Goal: Task Accomplishment & Management: Manage account settings

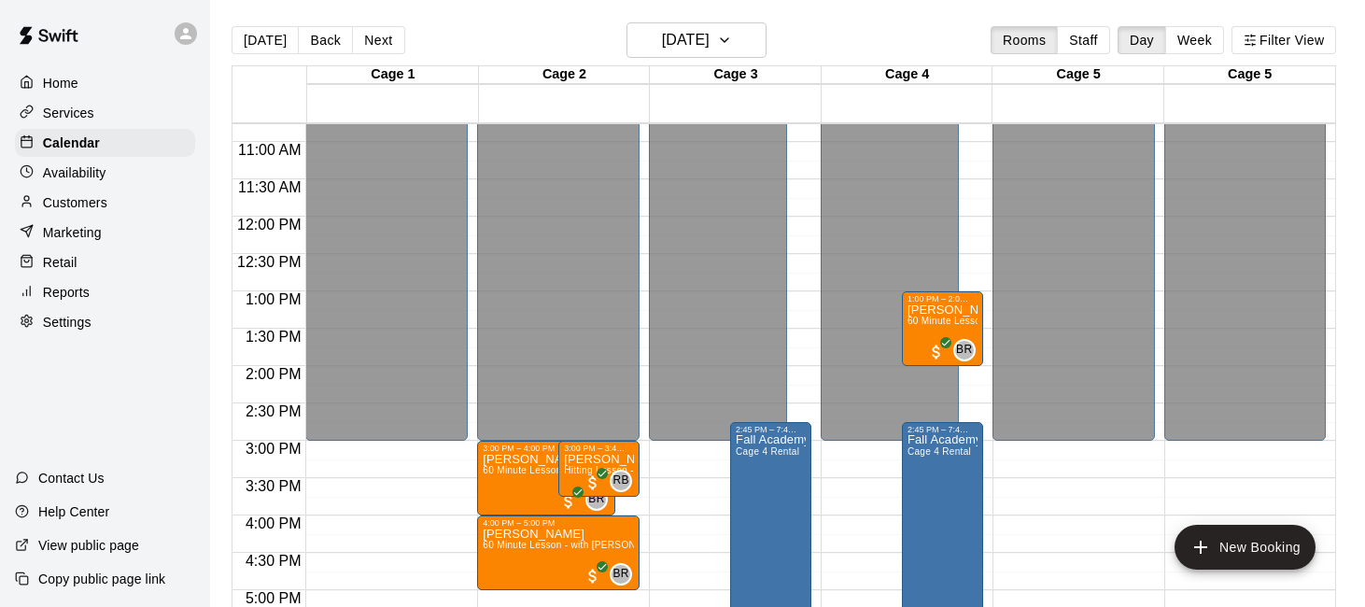
scroll to position [807, 0]
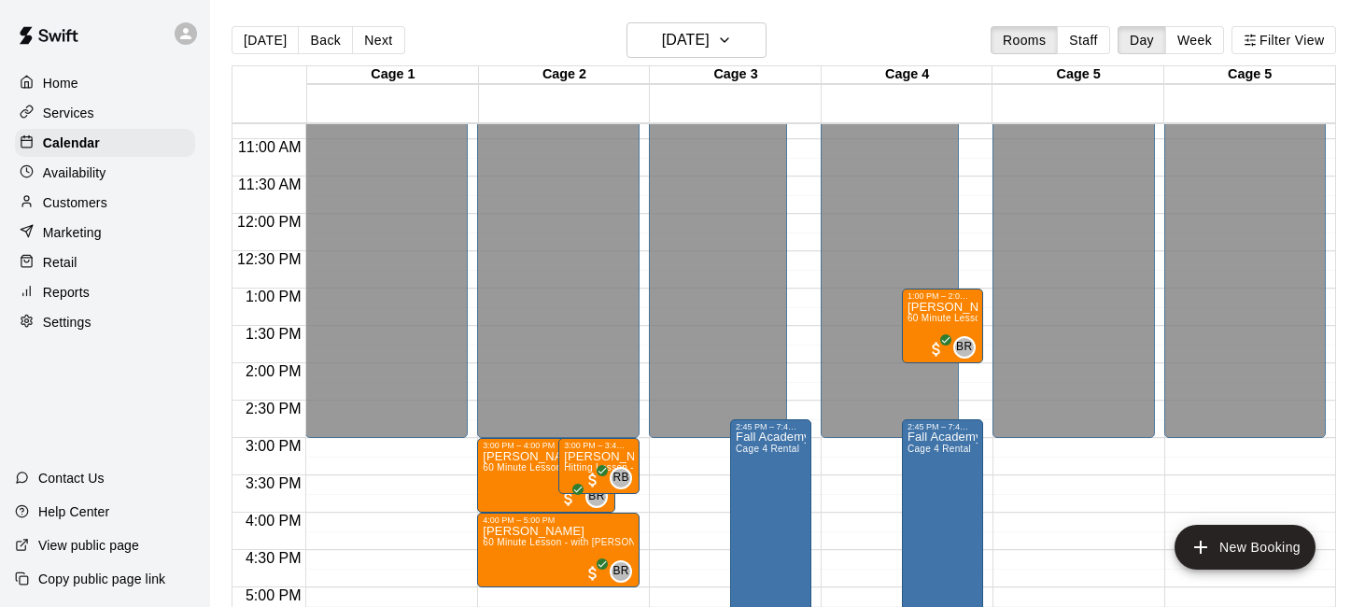
click at [68, 115] on p "Services" at bounding box center [68, 113] width 51 height 19
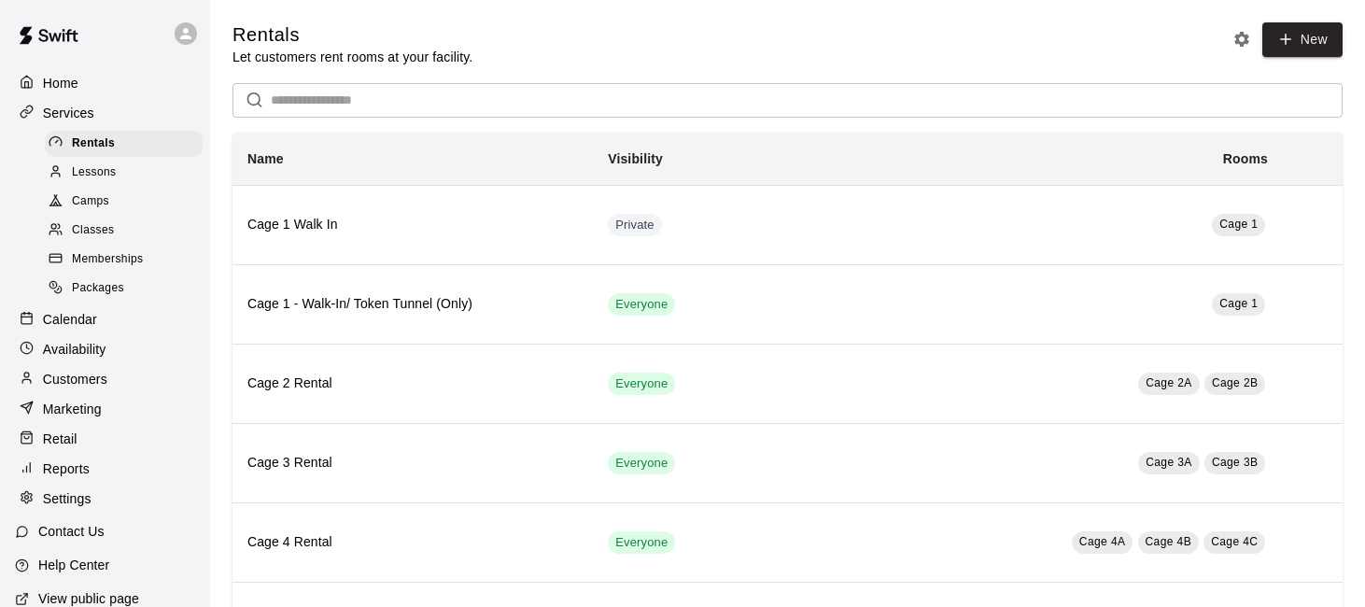
click at [146, 172] on div "Lessons" at bounding box center [124, 173] width 158 height 26
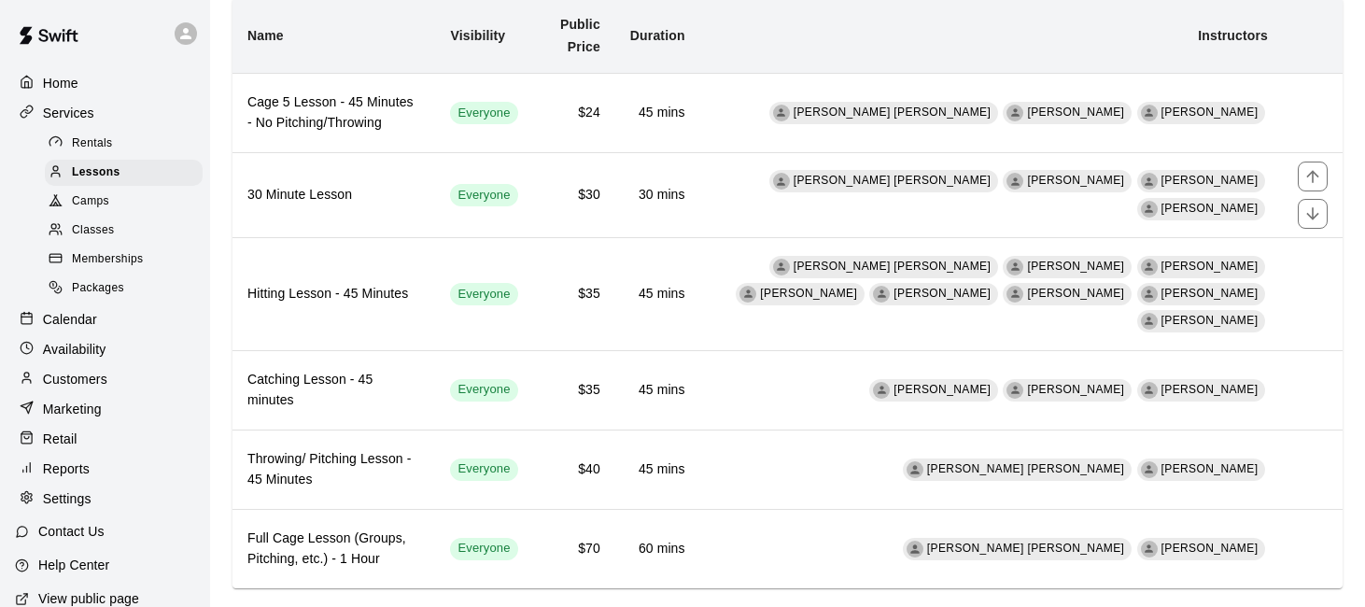
scroll to position [135, 0]
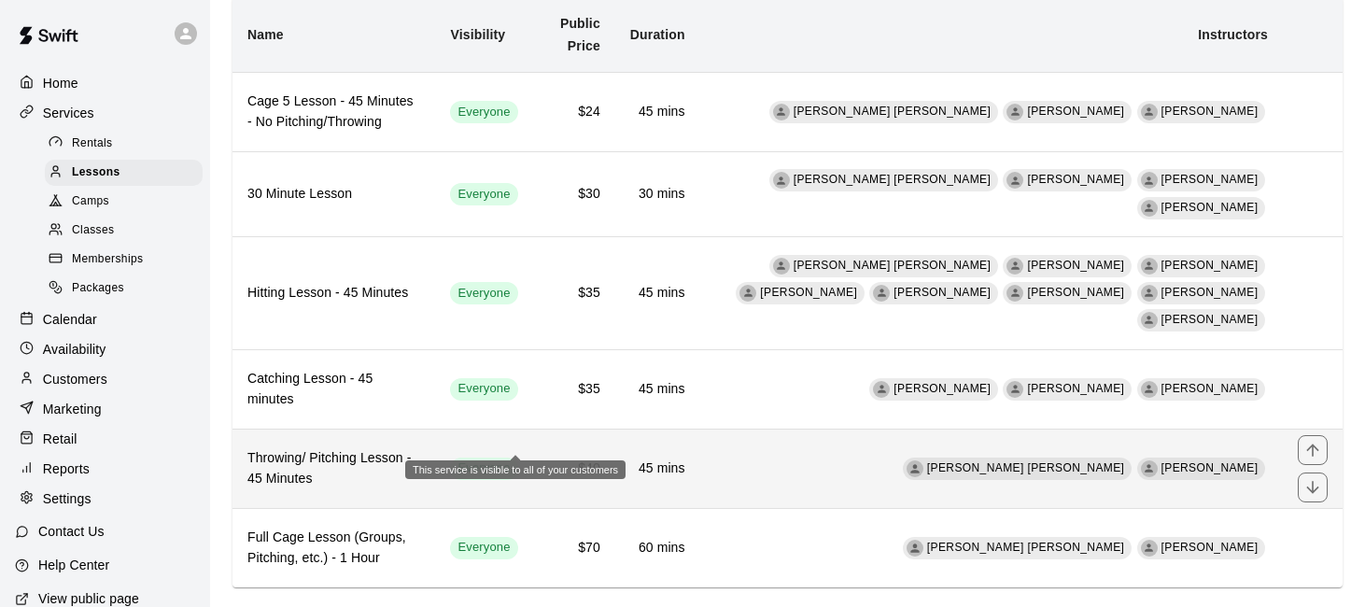
click at [488, 459] on span "Everyone" at bounding box center [483, 468] width 67 height 18
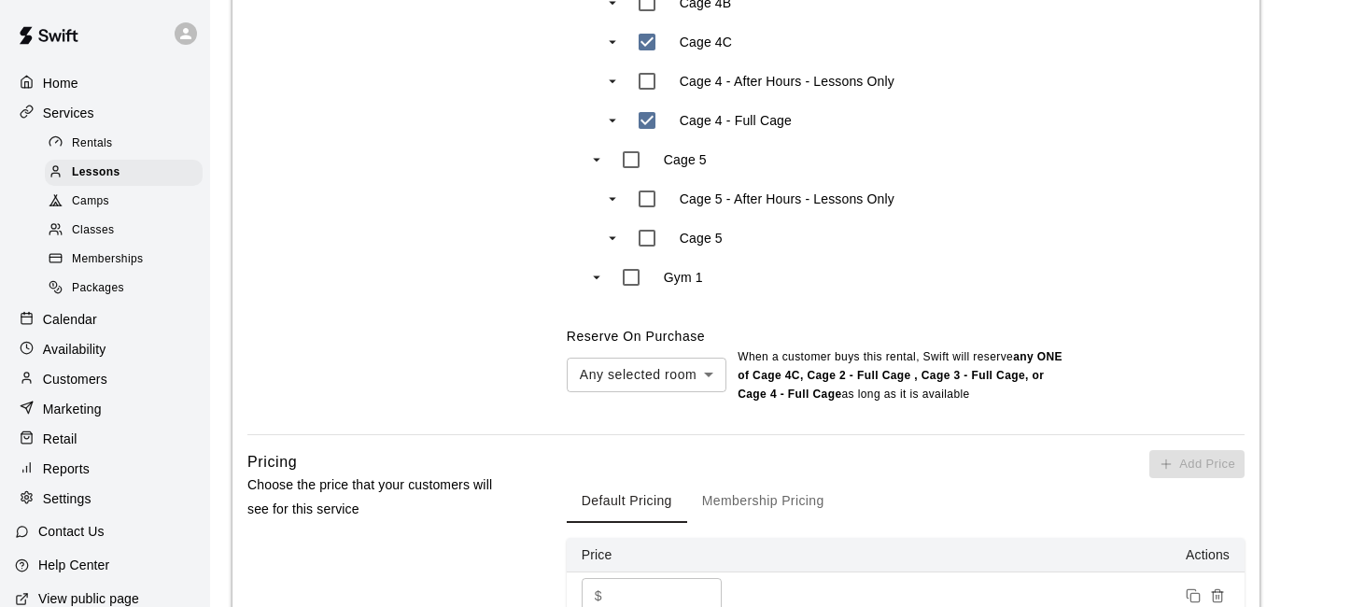
scroll to position [1518, 0]
click at [129, 164] on div "Lessons" at bounding box center [124, 173] width 158 height 26
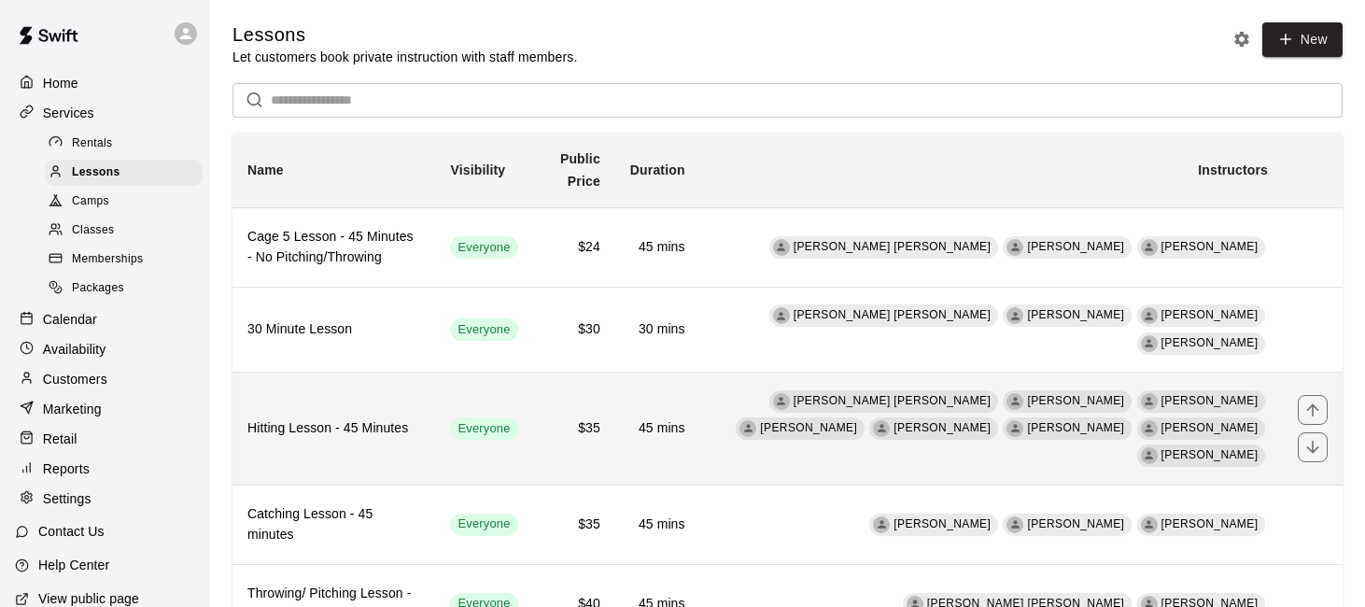
click at [366, 425] on th "Hitting Lesson - 45 Minutes" at bounding box center [334, 429] width 203 height 113
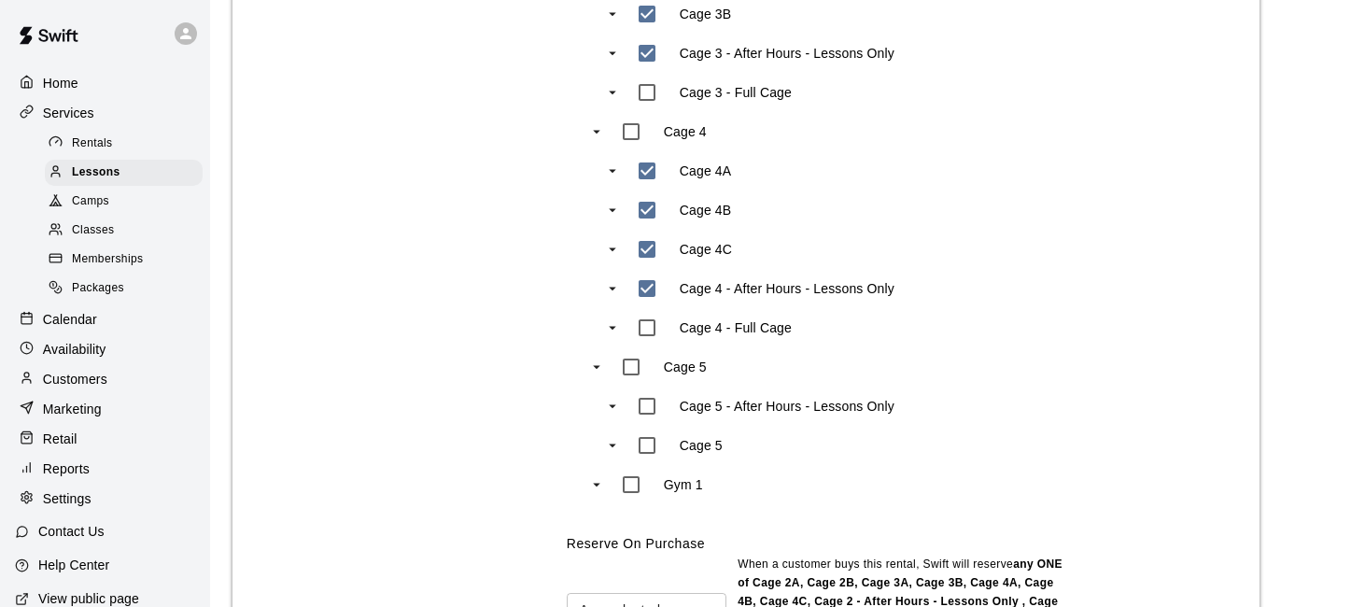
scroll to position [1391, 0]
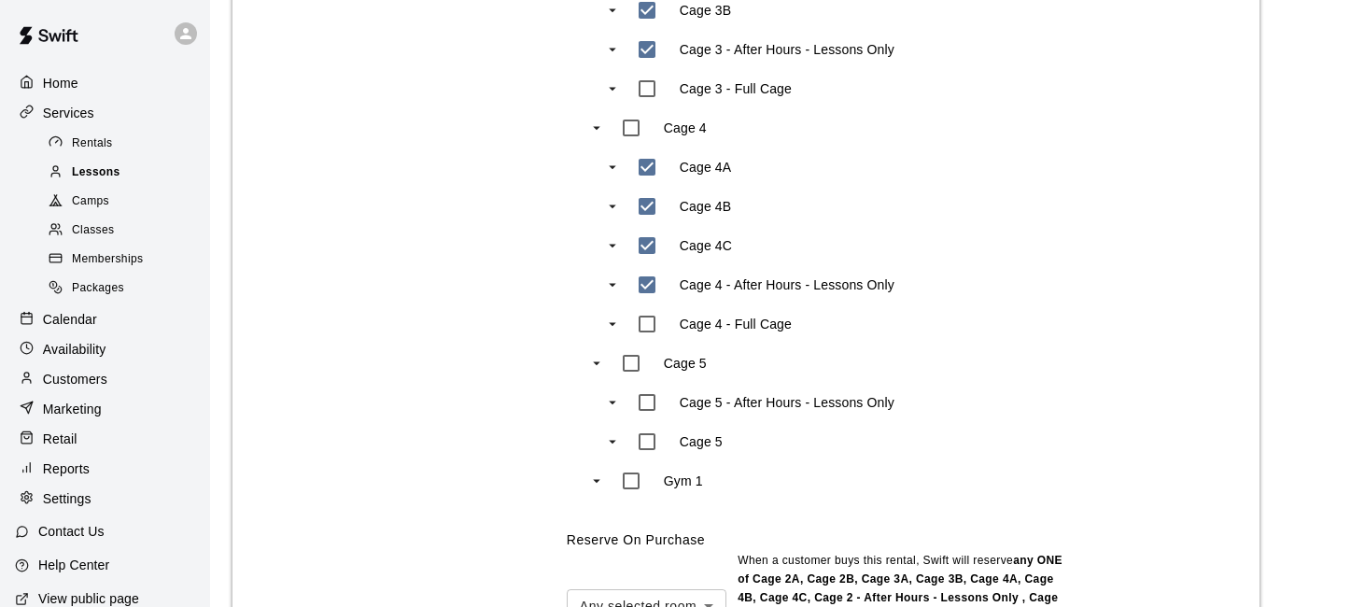
click at [140, 168] on div "Lessons" at bounding box center [124, 173] width 158 height 26
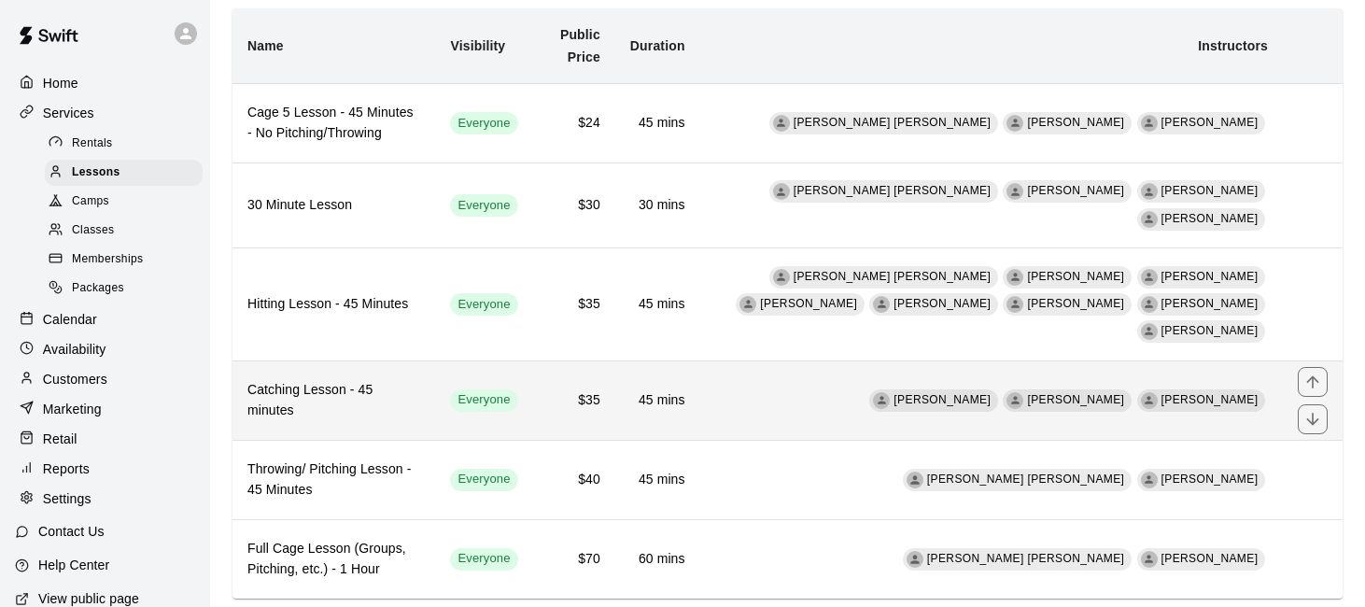
scroll to position [132, 0]
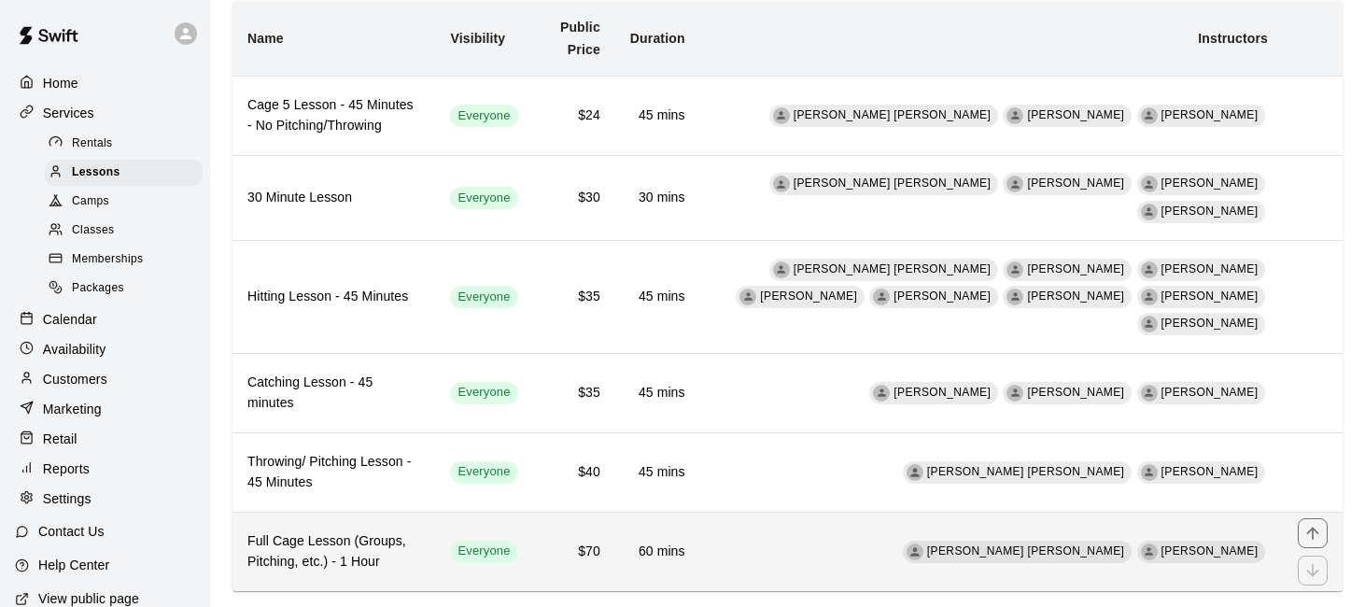
click at [350, 531] on h6 "Full Cage Lesson (Groups, Pitching, etc.) - 1 Hour" at bounding box center [333, 551] width 173 height 41
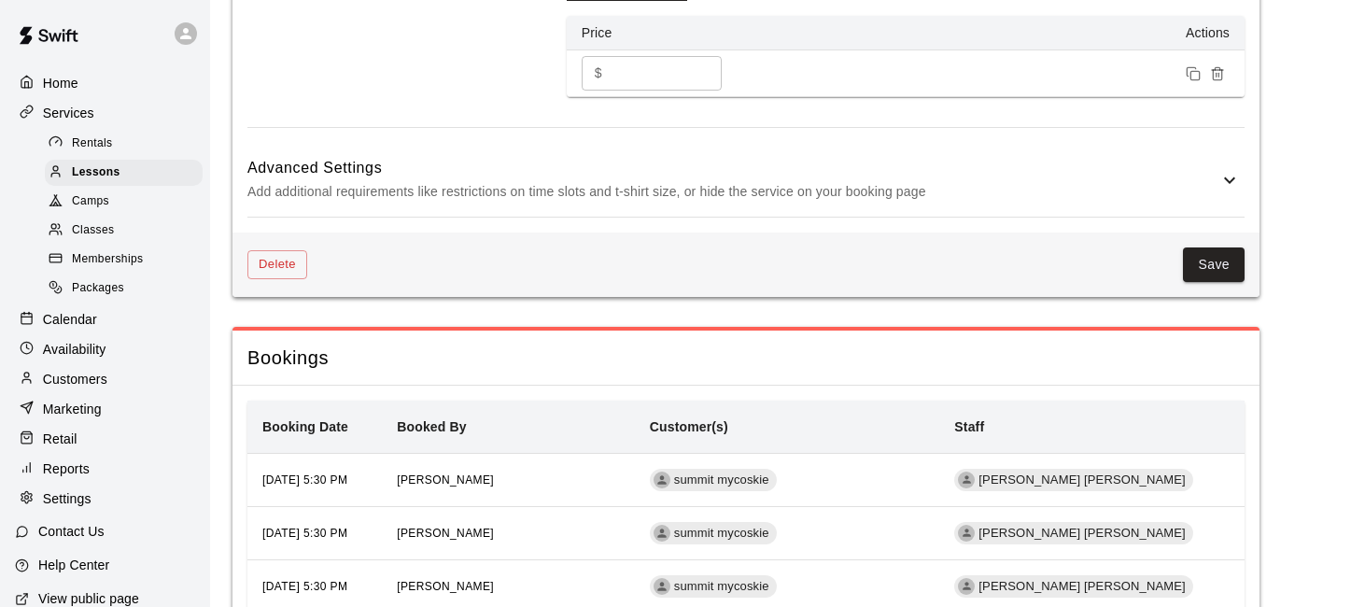
scroll to position [2114, 0]
click at [616, 67] on input "**" at bounding box center [666, 72] width 112 height 35
type input "**"
click at [1194, 253] on button "Save" at bounding box center [1214, 264] width 62 height 35
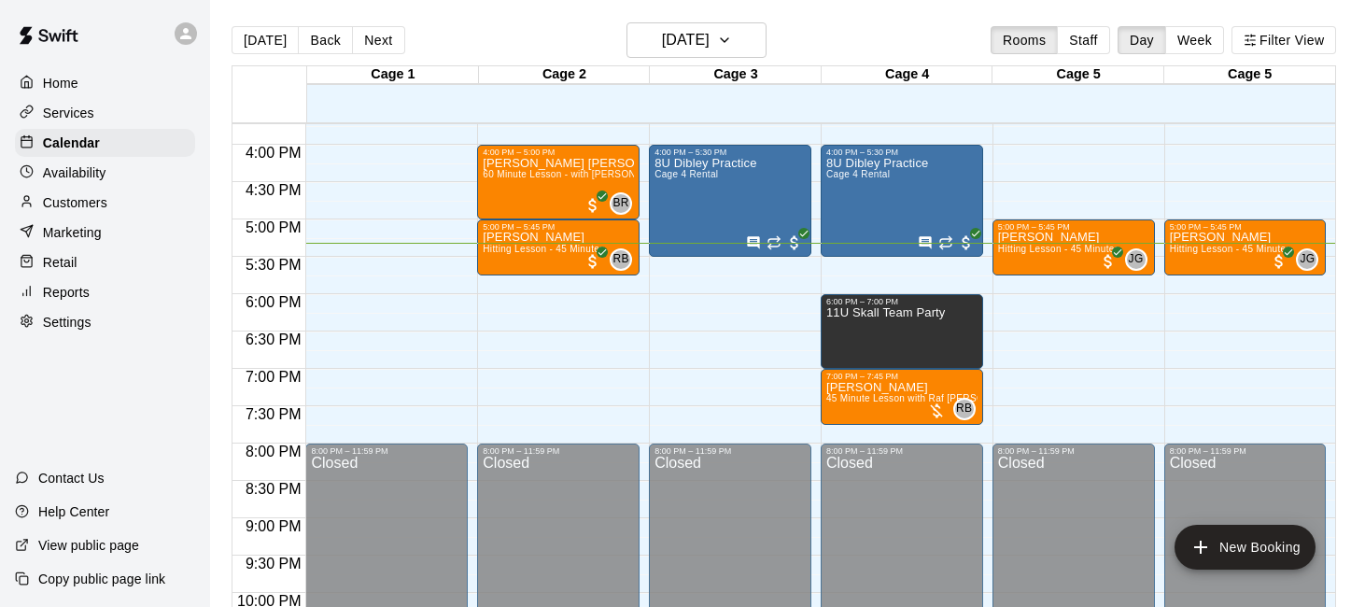
scroll to position [1201, 0]
